Goal: Book appointment/travel/reservation

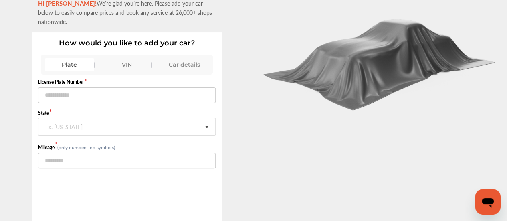
scroll to position [48, 0]
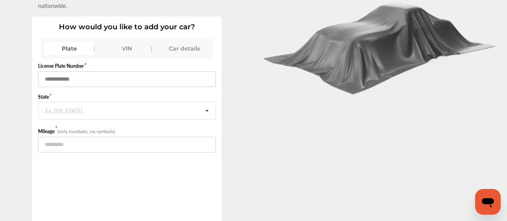
click at [104, 71] on input "text" at bounding box center [126, 79] width 177 height 16
type input "*"
type input "******"
click at [208, 102] on icon at bounding box center [207, 110] width 14 height 17
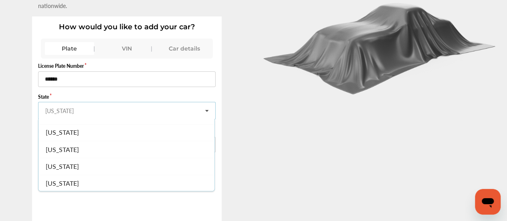
scroll to position [547, 0]
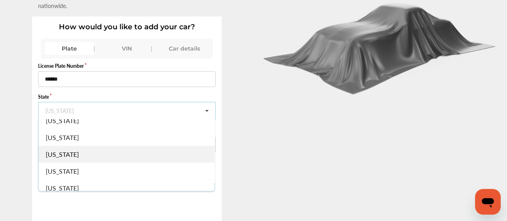
click at [127, 145] on div "[US_STATE]" at bounding box center [126, 153] width 176 height 17
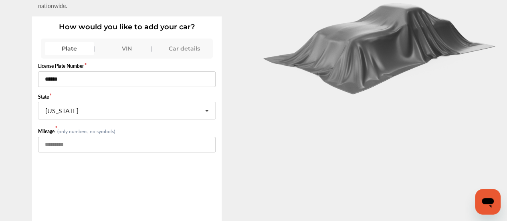
click at [108, 137] on input "number" at bounding box center [126, 145] width 177 height 16
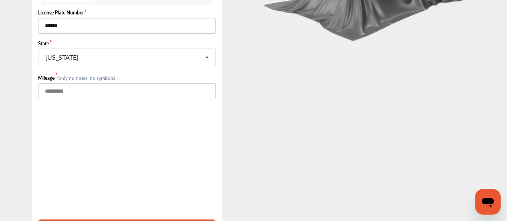
scroll to position [111, 0]
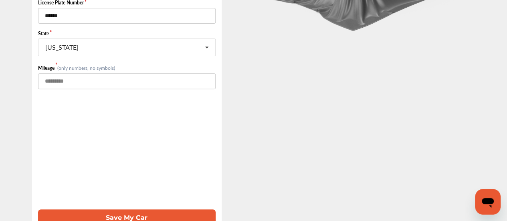
type input "******"
click at [130, 209] on button "Save My Car" at bounding box center [126, 217] width 177 height 16
click at [108, 209] on button "Save My Car" at bounding box center [126, 217] width 177 height 16
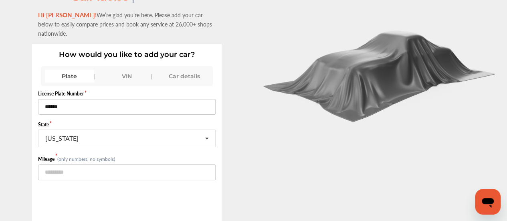
scroll to position [0, 0]
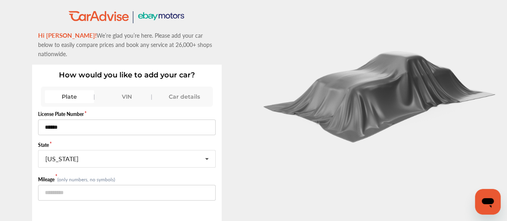
click at [178, 90] on div "Car details" at bounding box center [183, 96] width 49 height 13
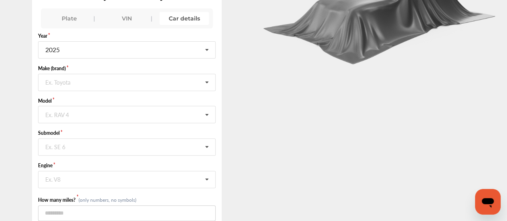
scroll to position [80, 0]
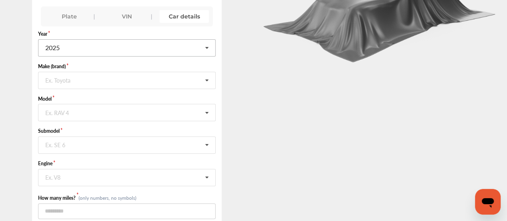
click at [209, 40] on icon at bounding box center [207, 48] width 14 height 17
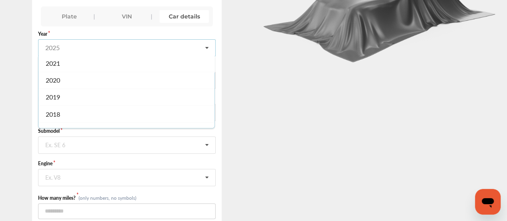
scroll to position [100, 0]
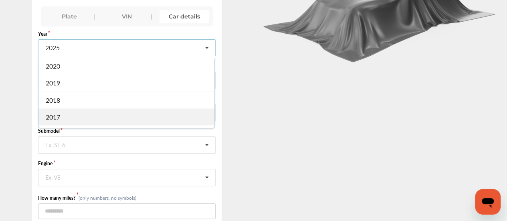
click at [89, 108] on div "2017" at bounding box center [126, 116] width 176 height 17
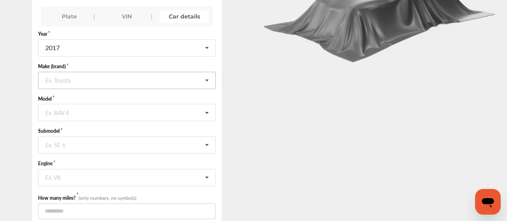
click at [115, 72] on input "text" at bounding box center [127, 80] width 177 height 16
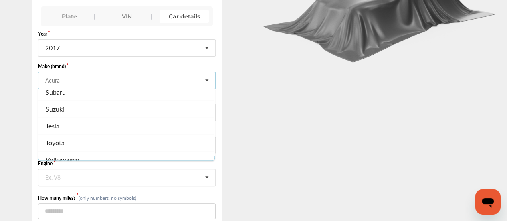
scroll to position [866, 0]
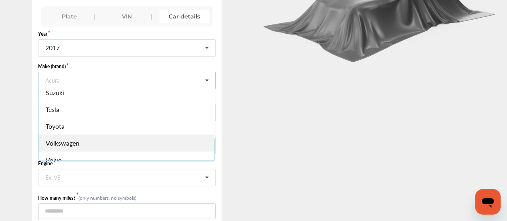
click at [170, 134] on div "Volkswagen" at bounding box center [126, 142] width 176 height 17
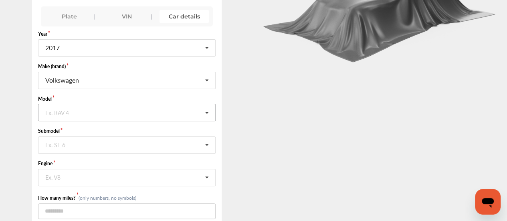
click at [209, 104] on icon at bounding box center [207, 112] width 14 height 17
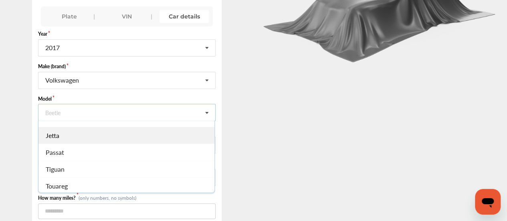
click at [123, 127] on div "Jetta" at bounding box center [126, 135] width 176 height 17
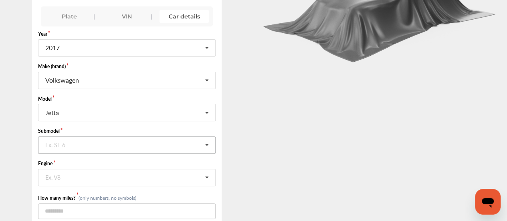
click at [210, 137] on icon at bounding box center [207, 145] width 14 height 17
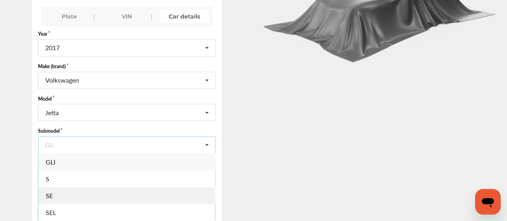
click at [135, 187] on div "SE" at bounding box center [126, 195] width 176 height 17
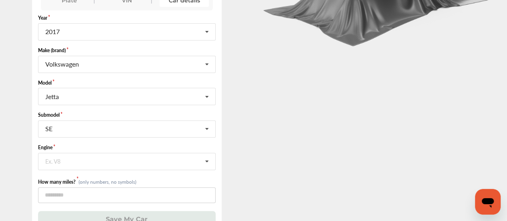
scroll to position [97, 0]
click at [211, 153] on icon at bounding box center [207, 161] width 14 height 17
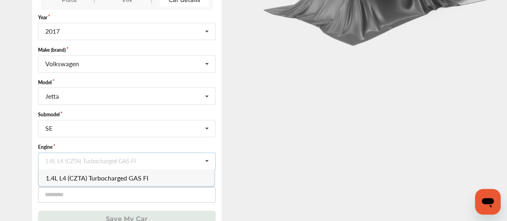
click at [137, 173] on span "1.4L L4 (CZTA) Turbocharged GAS FI" at bounding box center [97, 177] width 103 height 9
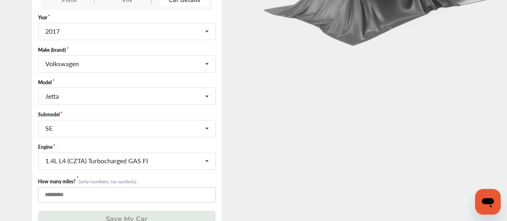
click at [131, 187] on input "number" at bounding box center [126, 195] width 177 height 16
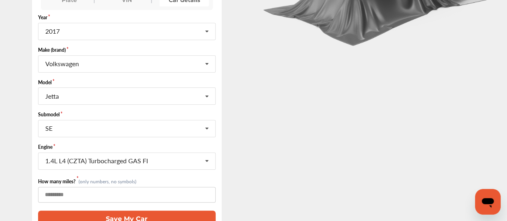
type input "******"
click at [133, 210] on button "Save My Car" at bounding box center [126, 218] width 177 height 16
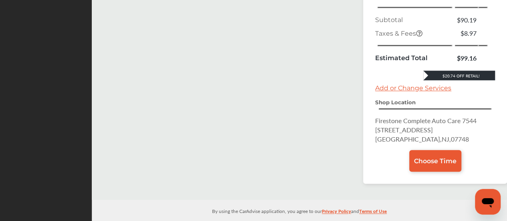
scroll to position [341, 0]
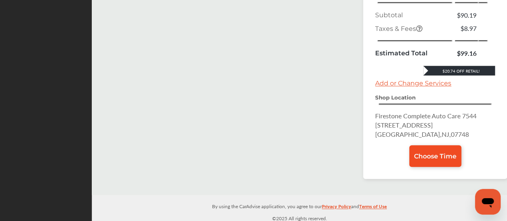
click at [435, 152] on span "Choose Time" at bounding box center [435, 156] width 42 height 8
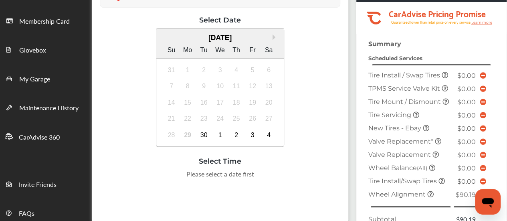
scroll to position [123, 0]
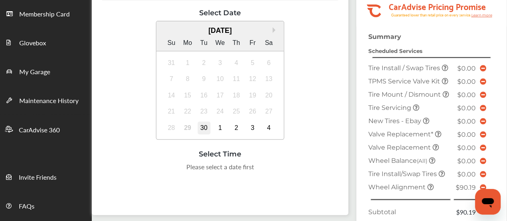
click at [203, 126] on div "30" at bounding box center [203, 127] width 13 height 13
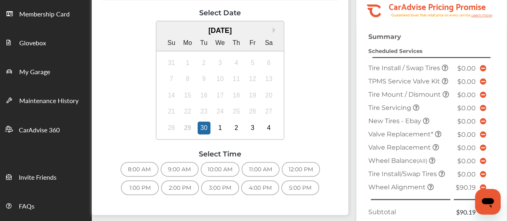
click at [293, 183] on div "5:00 PM" at bounding box center [300, 187] width 38 height 14
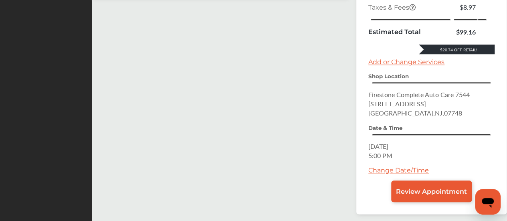
scroll to position [368, 0]
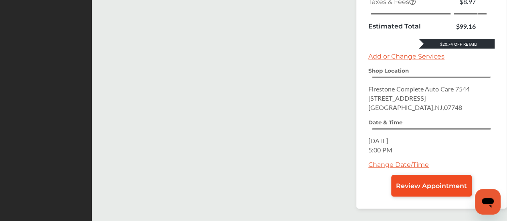
click at [430, 182] on span "Review Appointment" at bounding box center [431, 186] width 71 height 8
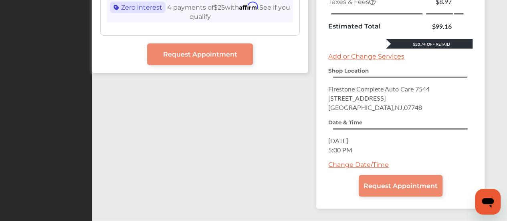
scroll to position [374, 0]
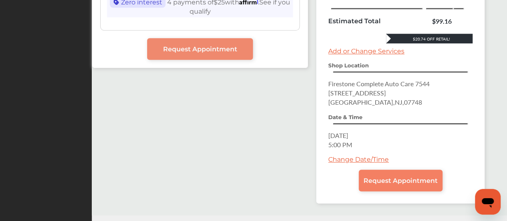
click at [415, 177] on span "Request Appointment" at bounding box center [400, 181] width 74 height 8
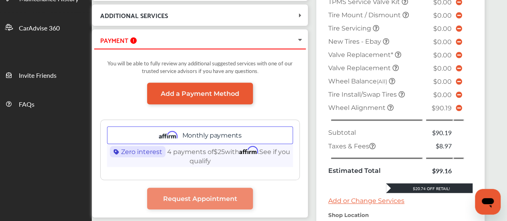
scroll to position [219, 0]
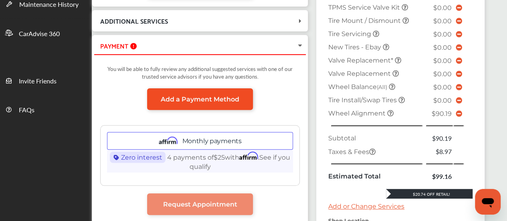
click at [203, 96] on span "Add a Payment Method" at bounding box center [200, 99] width 79 height 8
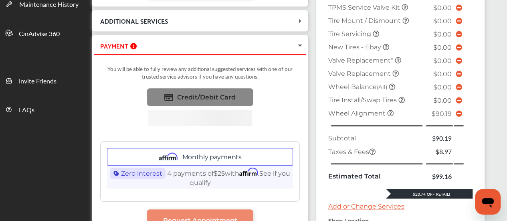
click at [226, 95] on span "Credit/Debit Card" at bounding box center [206, 97] width 58 height 8
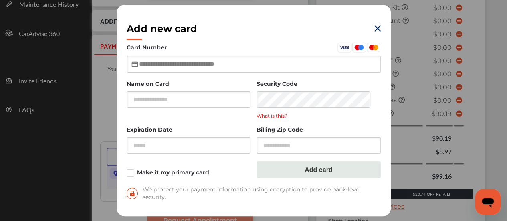
click at [158, 65] on input "text" at bounding box center [254, 64] width 254 height 16
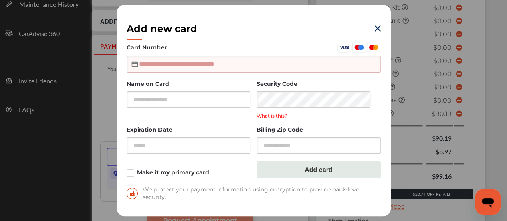
type input "**********"
type input "*****"
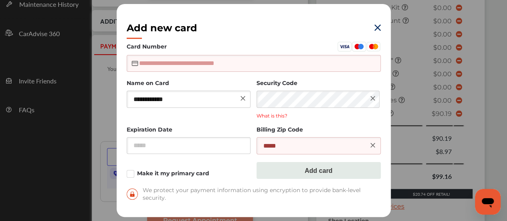
click at [157, 66] on input "text" at bounding box center [254, 63] width 254 height 16
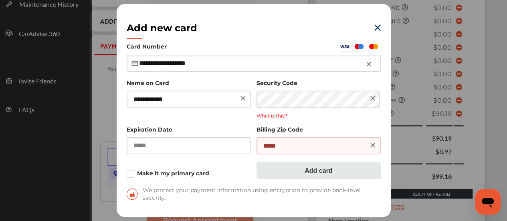
click at [207, 144] on input "text" at bounding box center [189, 145] width 124 height 16
type input "**********"
click at [131, 175] on label "Make it my primary card" at bounding box center [189, 174] width 124 height 8
click at [180, 148] on input "text" at bounding box center [189, 145] width 124 height 16
type input "*****"
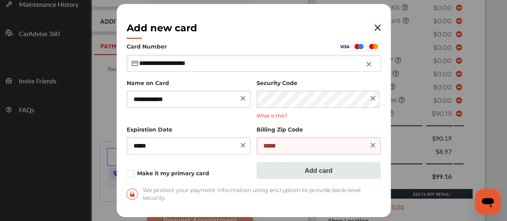
click at [313, 167] on button "Add card" at bounding box center [318, 170] width 124 height 17
click at [276, 63] on input "**********" at bounding box center [254, 63] width 254 height 16
type input "**********"
click at [312, 169] on button "Add card" at bounding box center [318, 170] width 124 height 17
click at [372, 145] on icon at bounding box center [372, 145] width 4 height 4
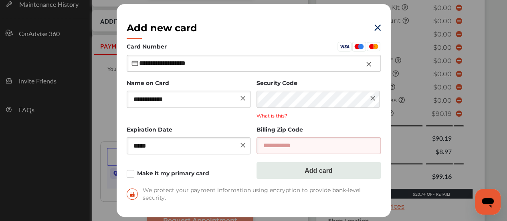
click at [343, 145] on input "text" at bounding box center [318, 145] width 124 height 16
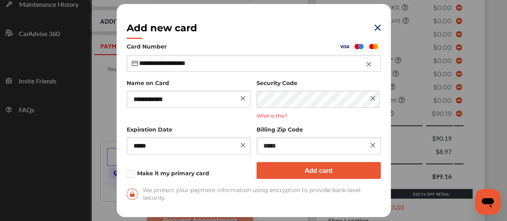
type input "*****"
click at [318, 170] on button "Add card" at bounding box center [318, 170] width 124 height 17
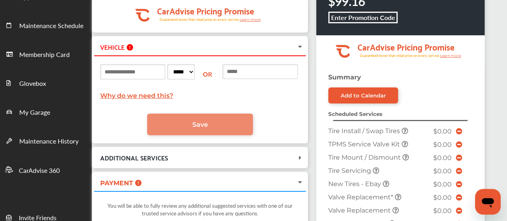
scroll to position [66, 0]
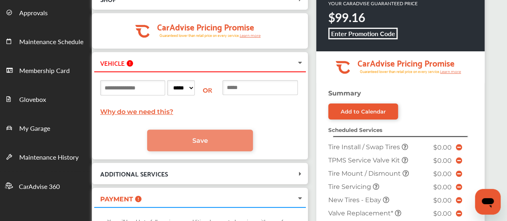
click at [165, 85] on input at bounding box center [132, 87] width 65 height 15
type input "******"
click at [195, 87] on select "***** ** ** ** ** ** ** ** ** ** ** ** ** ** ** ** ** ** ** ** ** ** ** ** ** *…" at bounding box center [181, 87] width 28 height 15
select select "**"
click at [180, 80] on select "***** ** ** ** ** ** ** ** ** ** ** ** ** ** ** ** ** ** ** ** ** ** ** ** ** *…" at bounding box center [181, 87] width 28 height 15
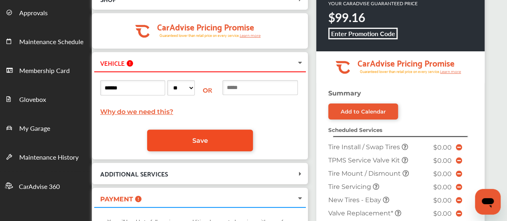
click at [208, 138] on span "Save" at bounding box center [200, 141] width 16 height 8
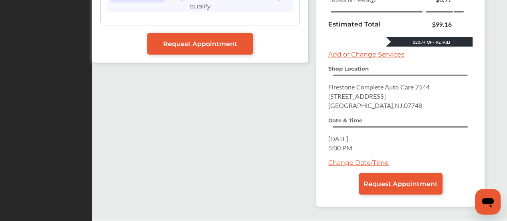
scroll to position [392, 0]
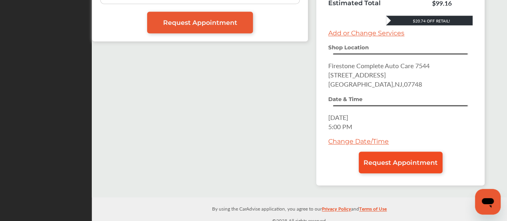
click at [402, 159] on span "Request Appointment" at bounding box center [400, 163] width 74 height 8
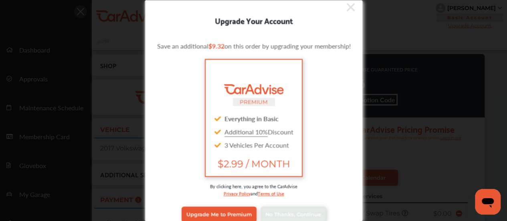
scroll to position [0, 0]
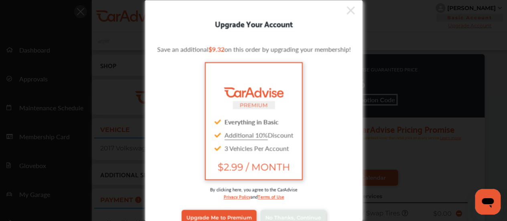
click at [348, 8] on icon at bounding box center [350, 10] width 8 height 13
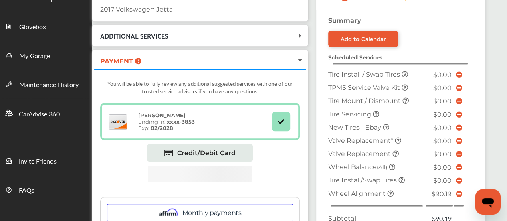
scroll to position [123, 0]
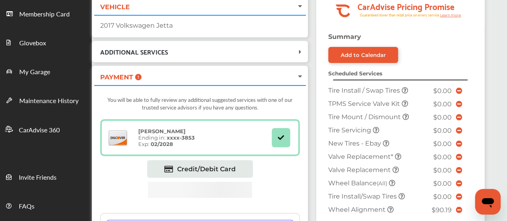
click at [300, 74] on icon at bounding box center [300, 76] width 6 height 8
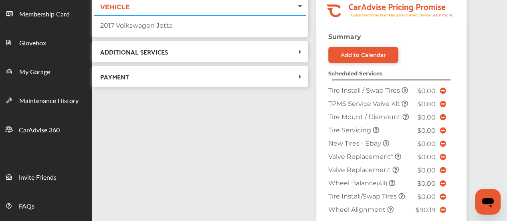
click at [300, 74] on icon at bounding box center [300, 76] width 8 height 6
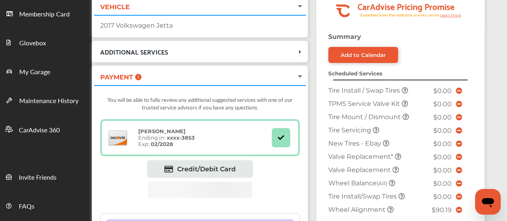
click at [280, 134] on icon at bounding box center [281, 137] width 8 height 6
click at [214, 139] on div "[PERSON_NAME] Ending in: xxxx- 3853 Exp: 02/2028" at bounding box center [189, 137] width 163 height 21
click at [168, 134] on strong "xxxx- 3853" at bounding box center [181, 137] width 28 height 6
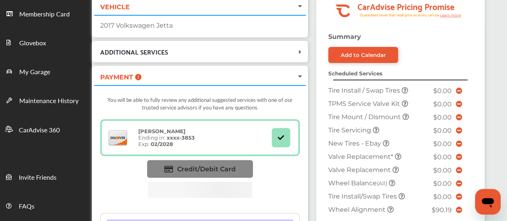
click at [200, 165] on span "Credit/Debit Card" at bounding box center [206, 169] width 58 height 8
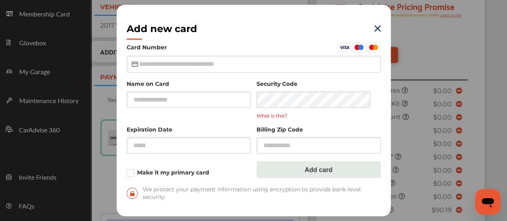
click at [375, 28] on img at bounding box center [377, 28] width 6 height 6
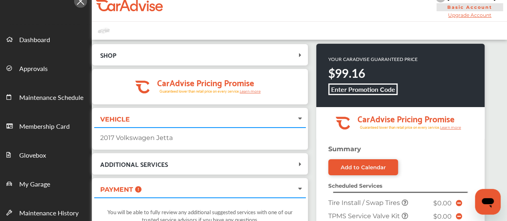
scroll to position [0, 0]
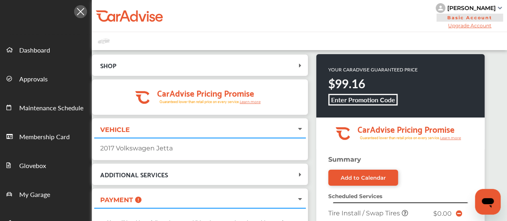
click at [488, 25] on span "Upgrade Account" at bounding box center [469, 25] width 68 height 6
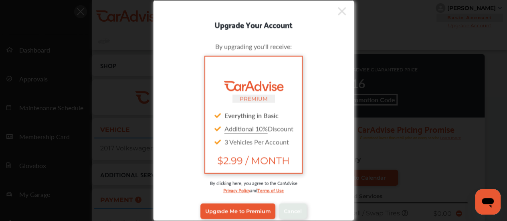
scroll to position [6, 0]
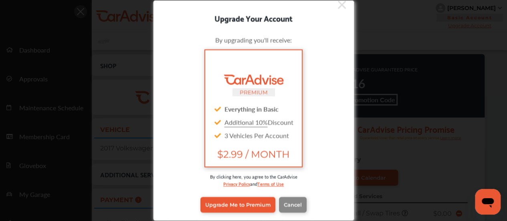
click at [295, 206] on span "Cancel" at bounding box center [293, 204] width 18 height 6
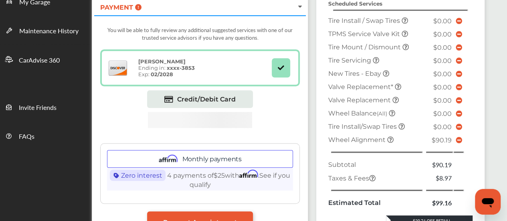
scroll to position [208, 0]
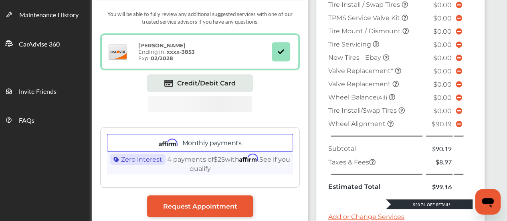
click at [280, 49] on icon at bounding box center [281, 51] width 8 height 6
click at [120, 50] on icon at bounding box center [118, 51] width 14 height 2
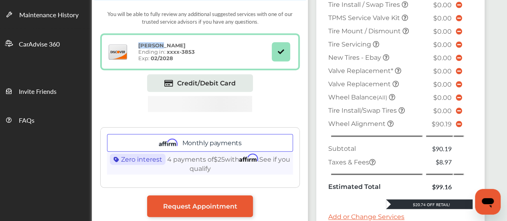
click at [120, 50] on icon at bounding box center [118, 51] width 14 height 2
click at [287, 187] on div "You will be able to fully review any additional suggested services with one of …" at bounding box center [199, 110] width 211 height 223
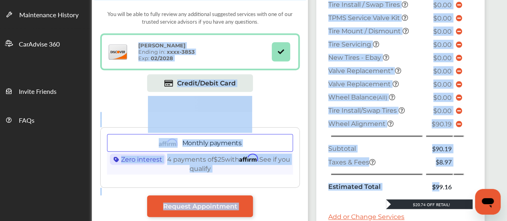
drag, startPoint x: 287, startPoint y: 187, endPoint x: 441, endPoint y: 188, distance: 153.4
click at [441, 188] on div "SHOP Firestone [STREET_ADDRESS] [DATE] 5:00 PM .cls-1 { clip-path: url(#clip-Pr…" at bounding box center [299, 111] width 415 height 531
click at [469, 166] on table "Tire Install / Swap Tires $0.00 TPMS Service Valve Kit $0.00 Tire Mount / Dismo…" at bounding box center [398, 97] width 144 height 199
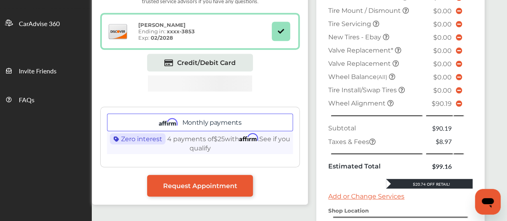
scroll to position [225, 0]
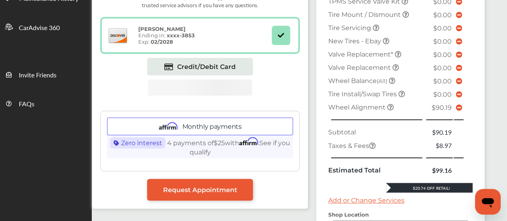
drag, startPoint x: 504, startPoint y: 153, endPoint x: 509, endPoint y: 128, distance: 25.4
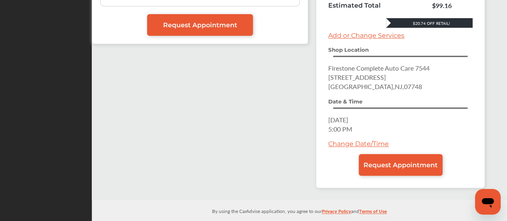
scroll to position [392, 0]
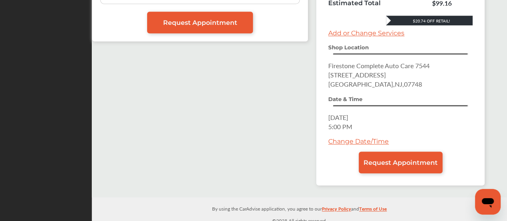
click at [344, 137] on link "Change Date/Time" at bounding box center [358, 141] width 60 height 8
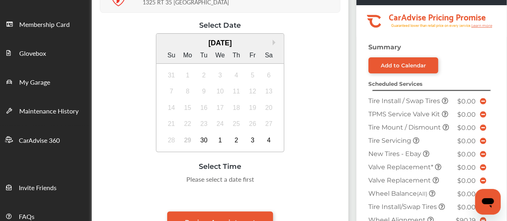
scroll to position [128, 0]
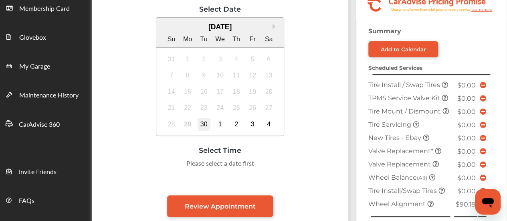
click at [202, 122] on div "30" at bounding box center [203, 124] width 13 height 13
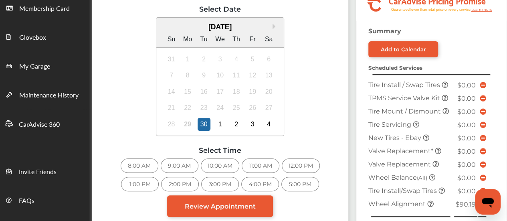
click at [256, 179] on div "4:00 PM" at bounding box center [260, 184] width 38 height 14
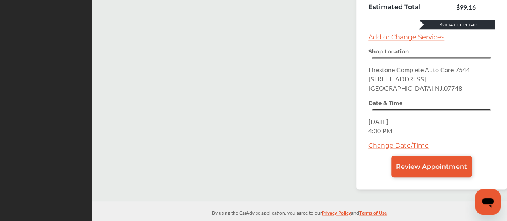
scroll to position [392, 0]
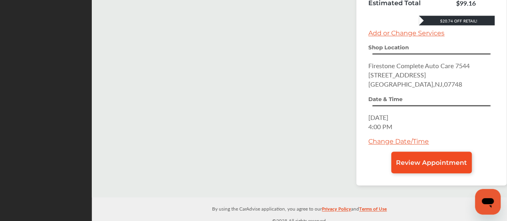
click at [444, 159] on span "Review Appointment" at bounding box center [431, 163] width 71 height 8
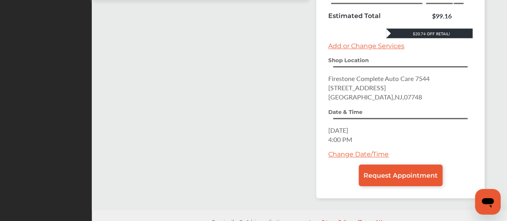
scroll to position [392, 0]
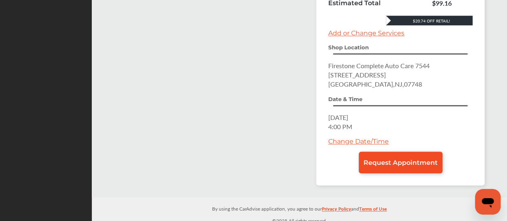
click at [414, 159] on span "Request Appointment" at bounding box center [400, 163] width 74 height 8
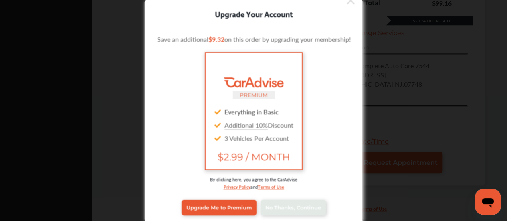
scroll to position [0, 0]
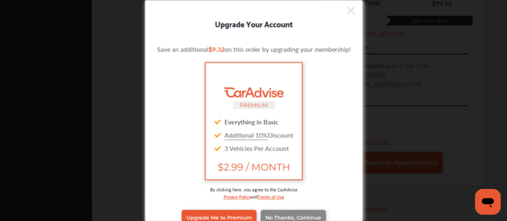
click at [304, 213] on link "No Thanks, Continue" at bounding box center [292, 217] width 65 height 15
